Goal: Task Accomplishment & Management: Manage account settings

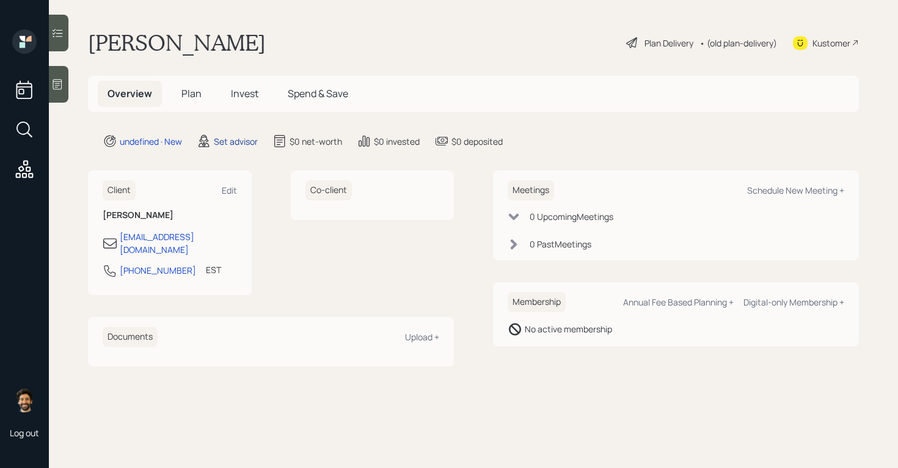
click at [234, 143] on div "Set advisor" at bounding box center [236, 141] width 44 height 13
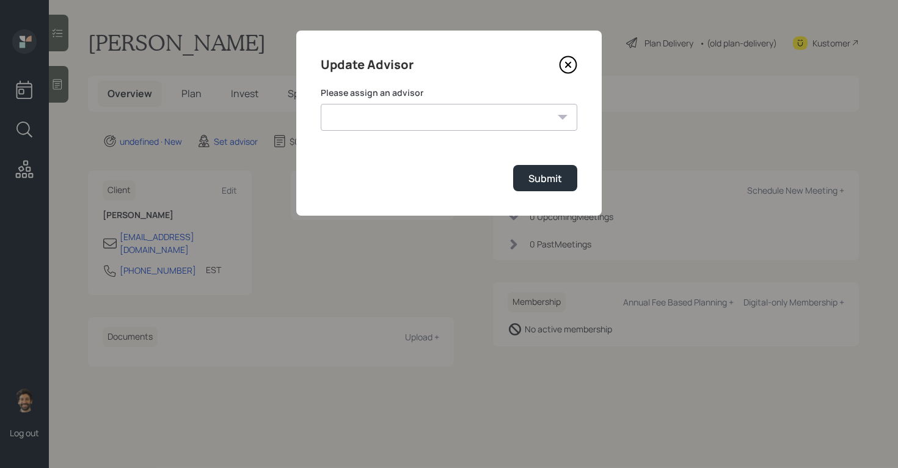
click at [393, 118] on select "[PERSON_NAME] [PERSON_NAME] End [PERSON_NAME] [PERSON_NAME] [PERSON_NAME] [PERS…" at bounding box center [449, 117] width 256 height 27
select select "f14b762f-c7c2-4b89-9227-8fa891345eea"
click at [537, 184] on div "Submit" at bounding box center [545, 178] width 34 height 13
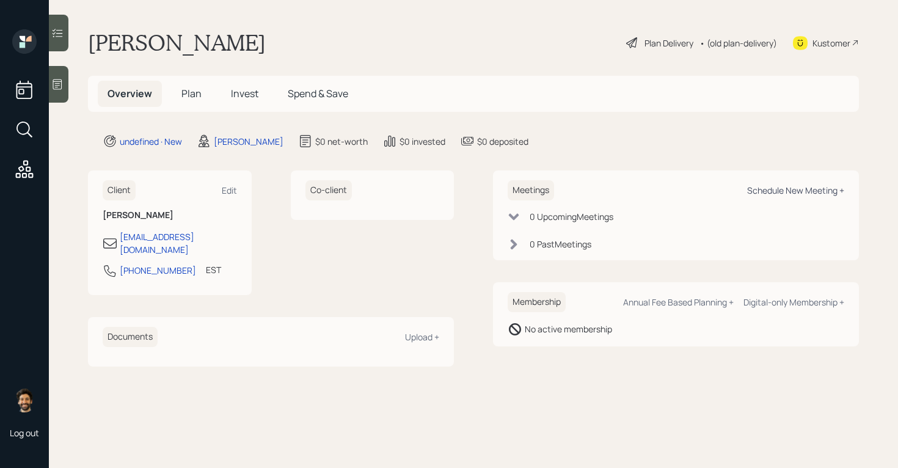
click at [771, 187] on div "Schedule New Meeting +" at bounding box center [795, 190] width 97 height 12
select select "f14b762f-c7c2-4b89-9227-8fa891345eea"
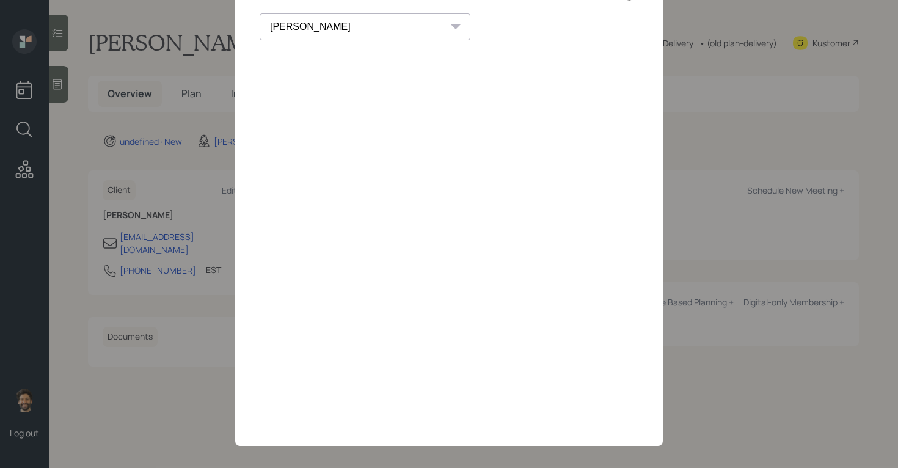
scroll to position [82, 0]
